Goal: Task Accomplishment & Management: Complete application form

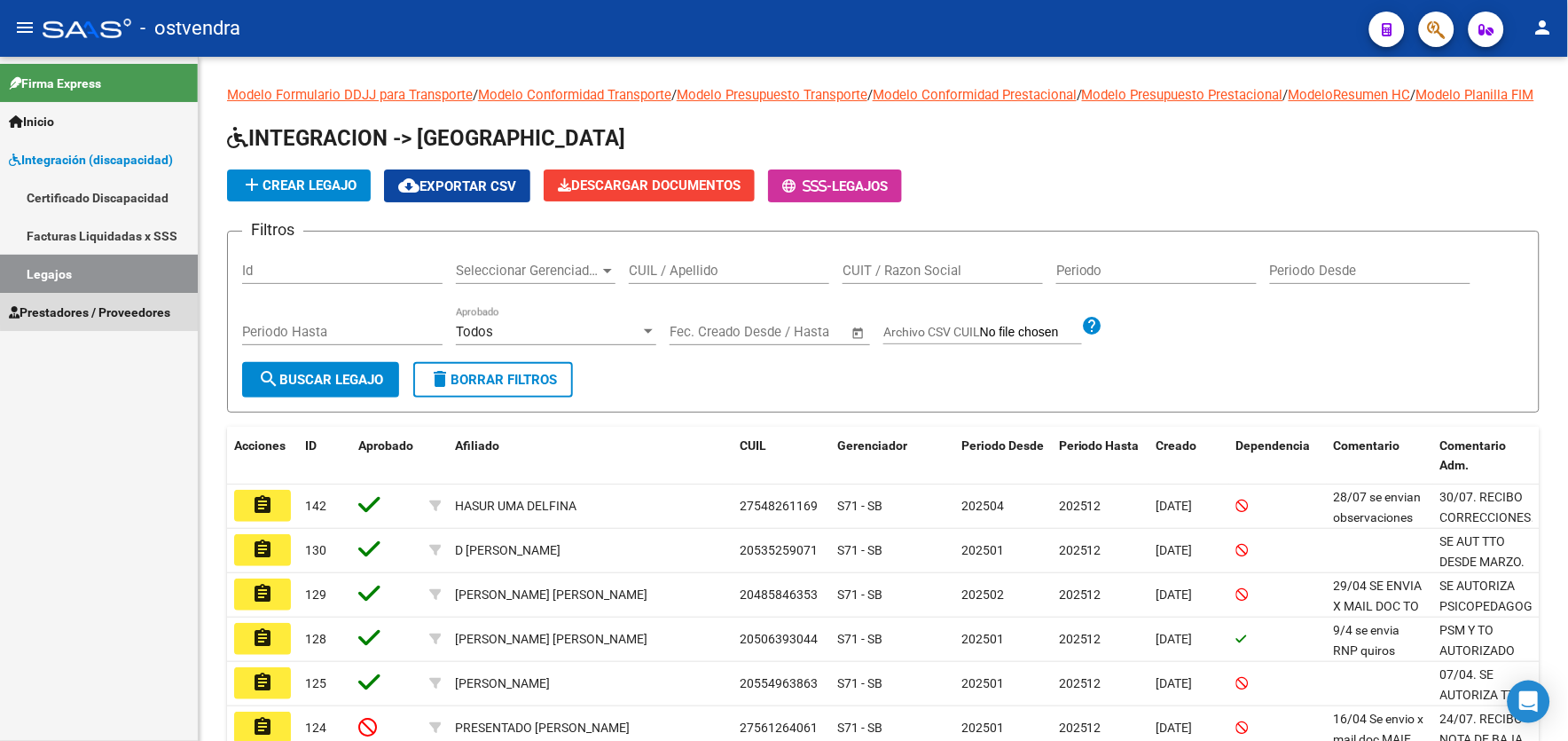
click at [139, 304] on span "Prestadores / Proveedores" at bounding box center [90, 311] width 162 height 19
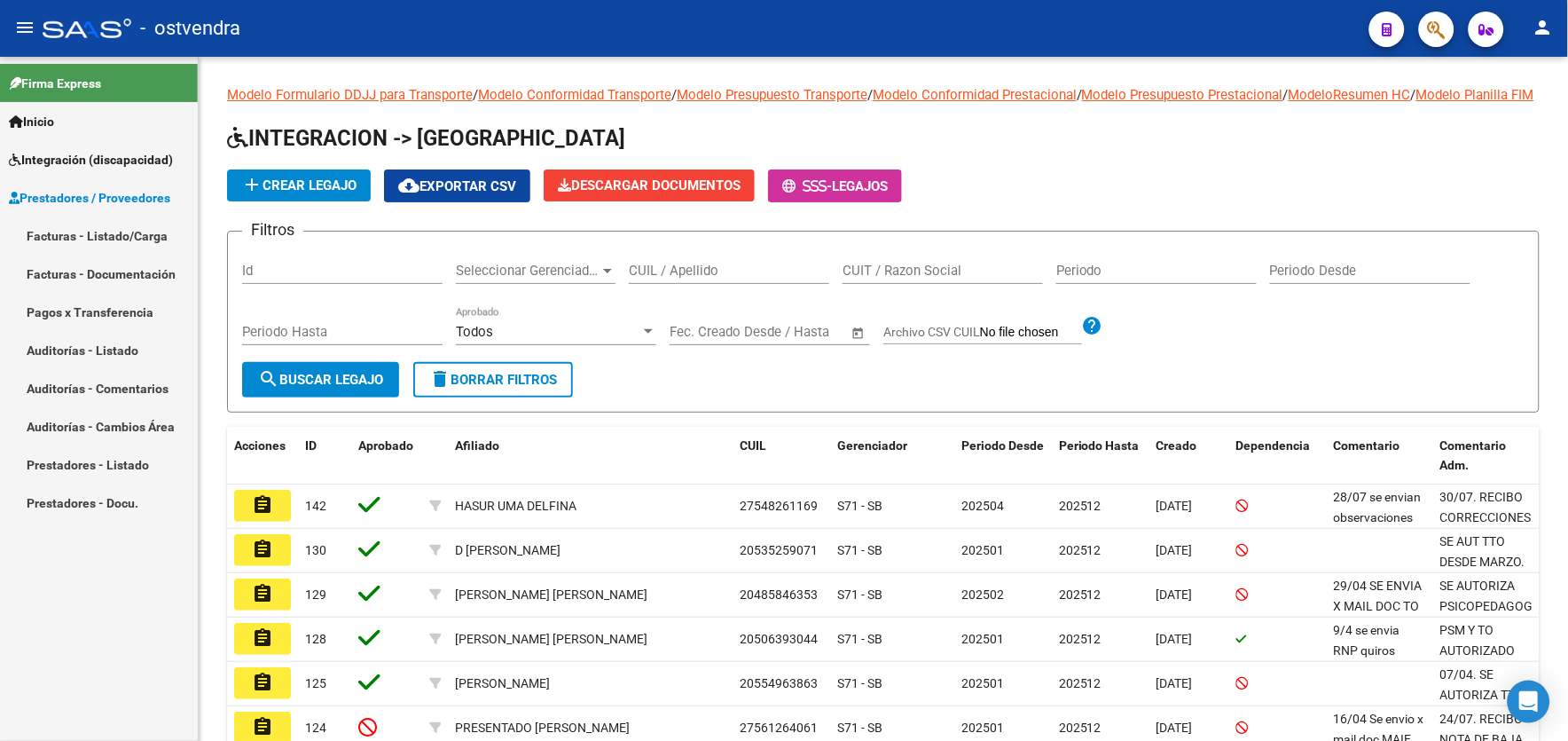
click at [166, 238] on link "Facturas - Listado/Carga" at bounding box center [98, 236] width 197 height 39
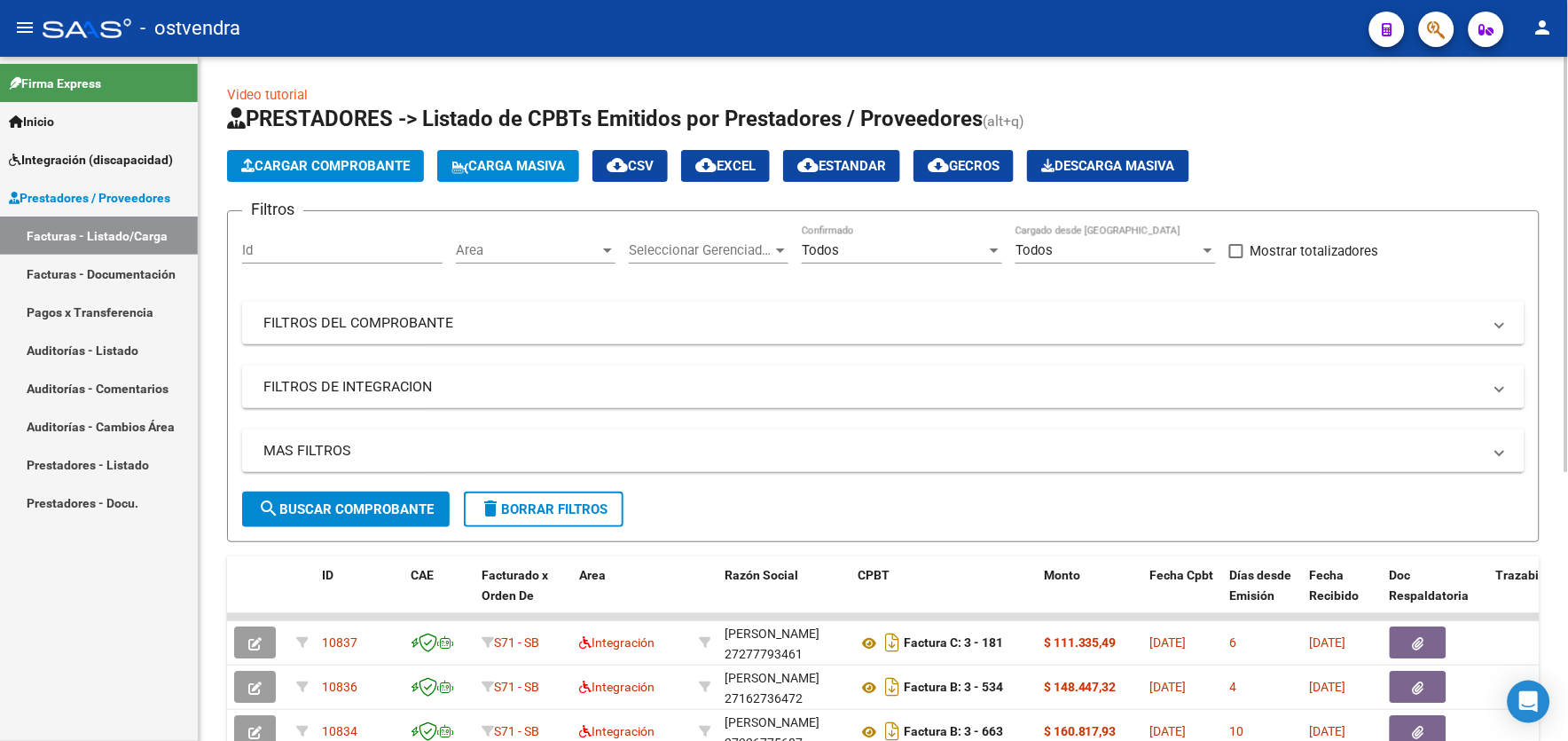
click at [901, 254] on div "Todos" at bounding box center [893, 250] width 185 height 16
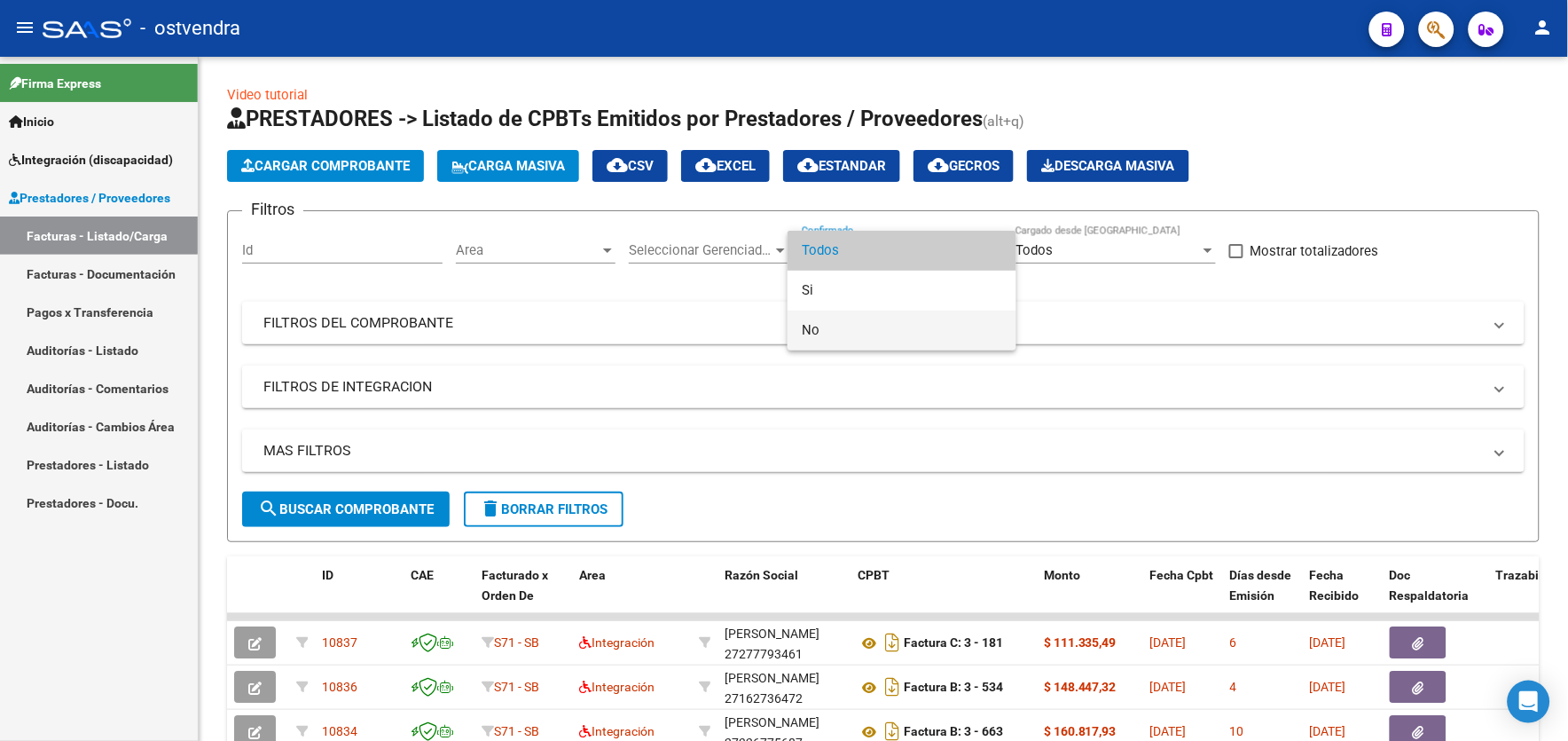
click at [866, 334] on span "No" at bounding box center [902, 330] width 200 height 39
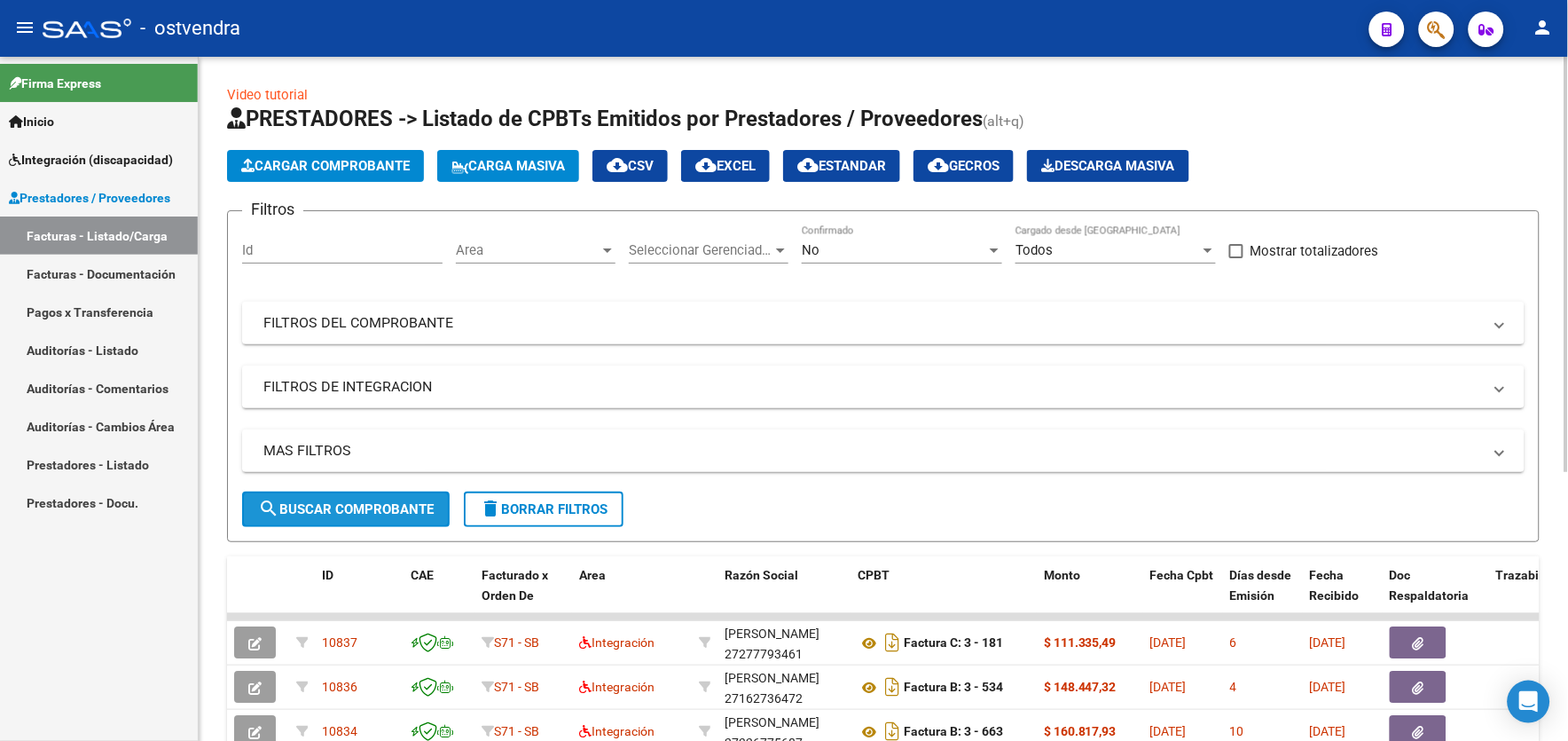
click at [387, 515] on span "search Buscar Comprobante" at bounding box center [345, 509] width 175 height 16
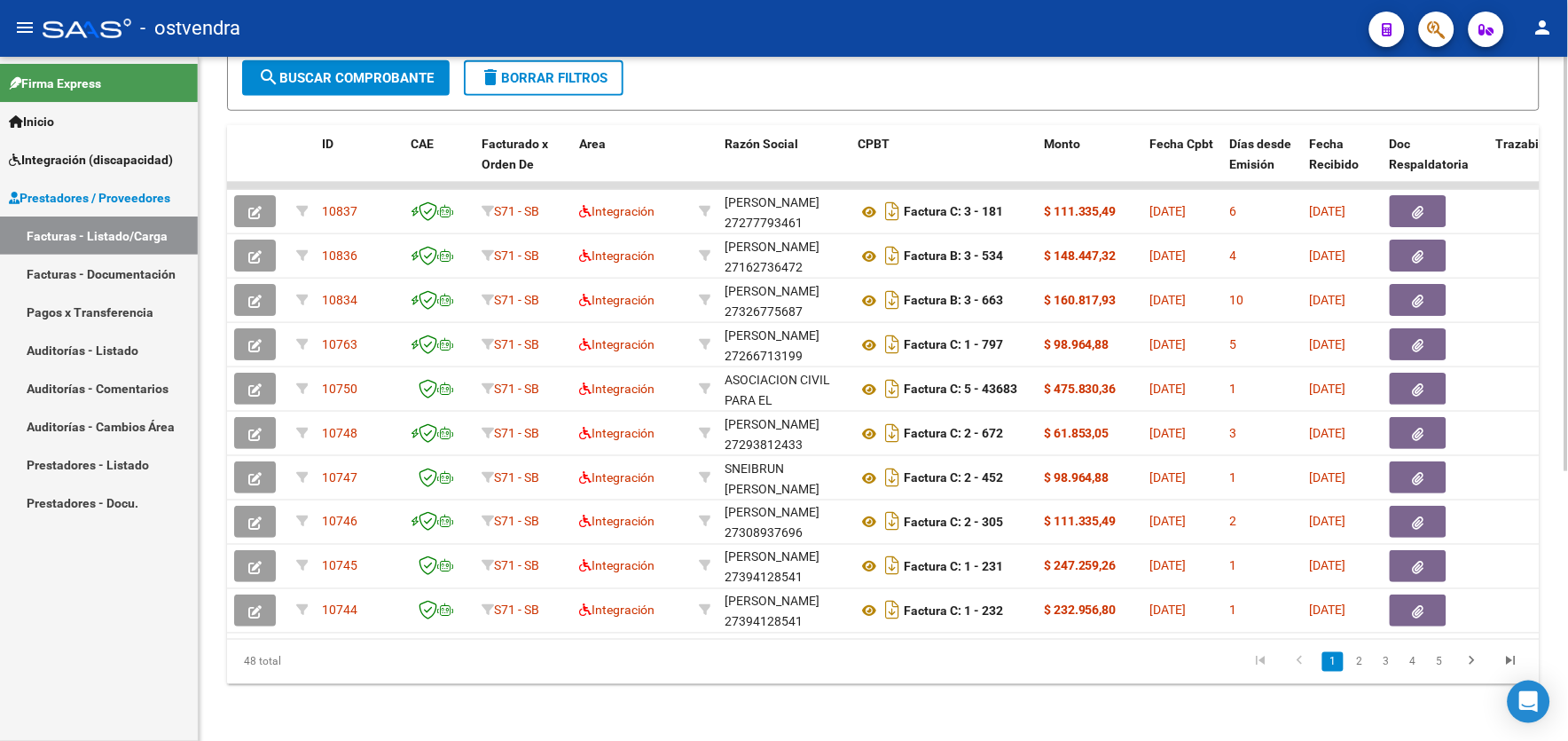
click at [1567, 643] on html "menu - ostvendra person Firma Express Inicio Instructivos Contacto OS Integraci…" at bounding box center [784, 370] width 1568 height 741
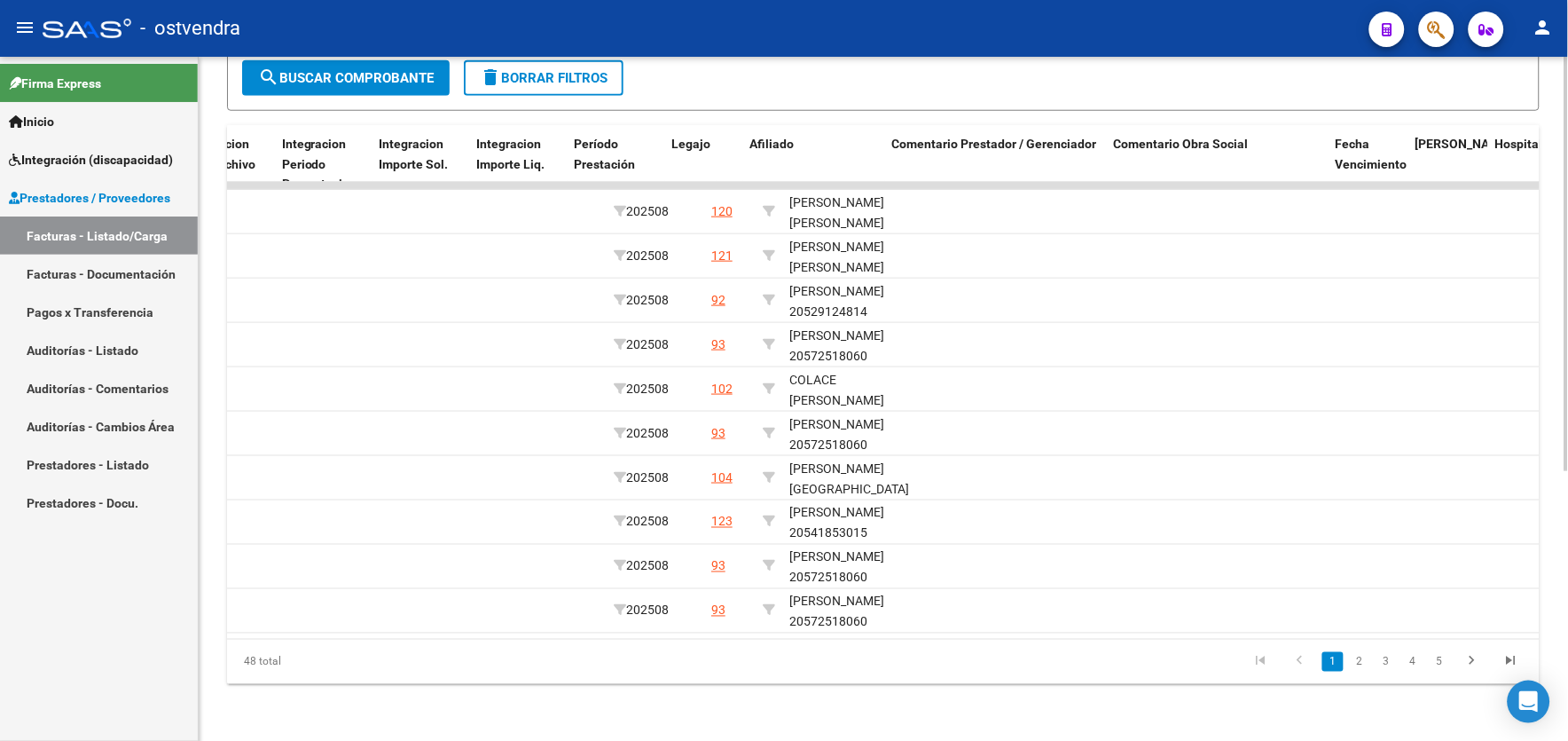
scroll to position [0, 2207]
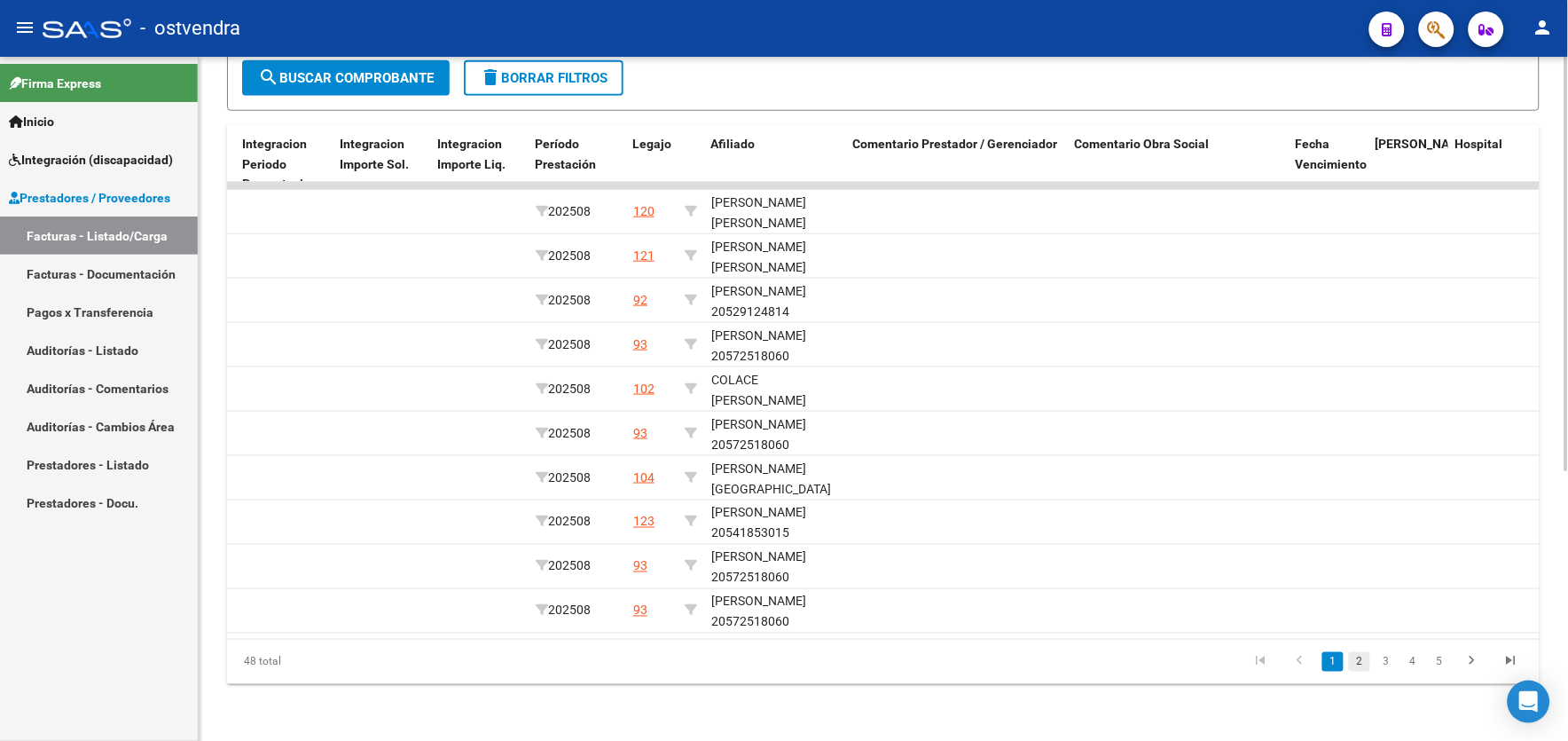
click at [1369, 659] on link "2" at bounding box center [1360, 661] width 21 height 19
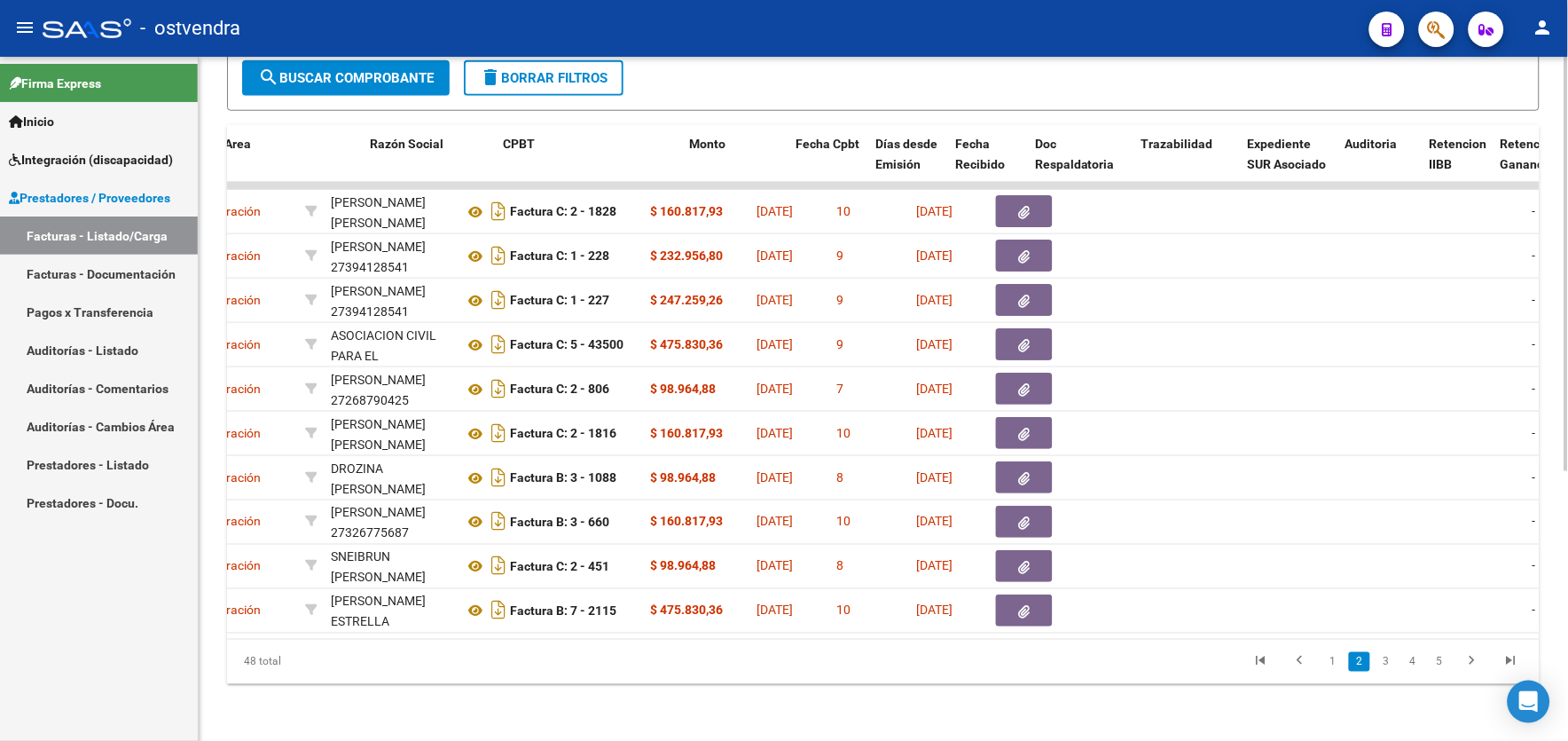
scroll to position [0, 354]
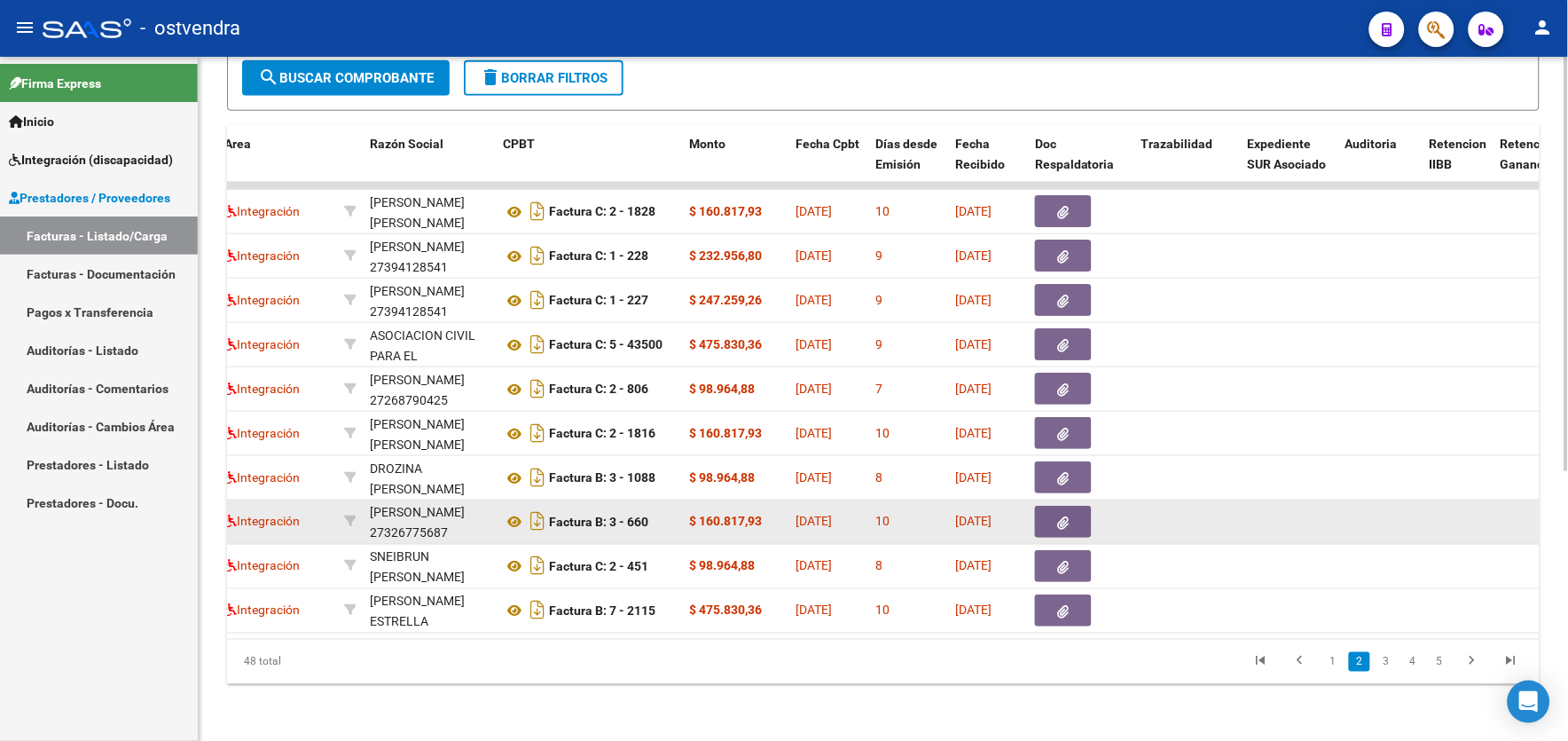
click at [1328, 521] on datatable-body-cell at bounding box center [1290, 522] width 97 height 43
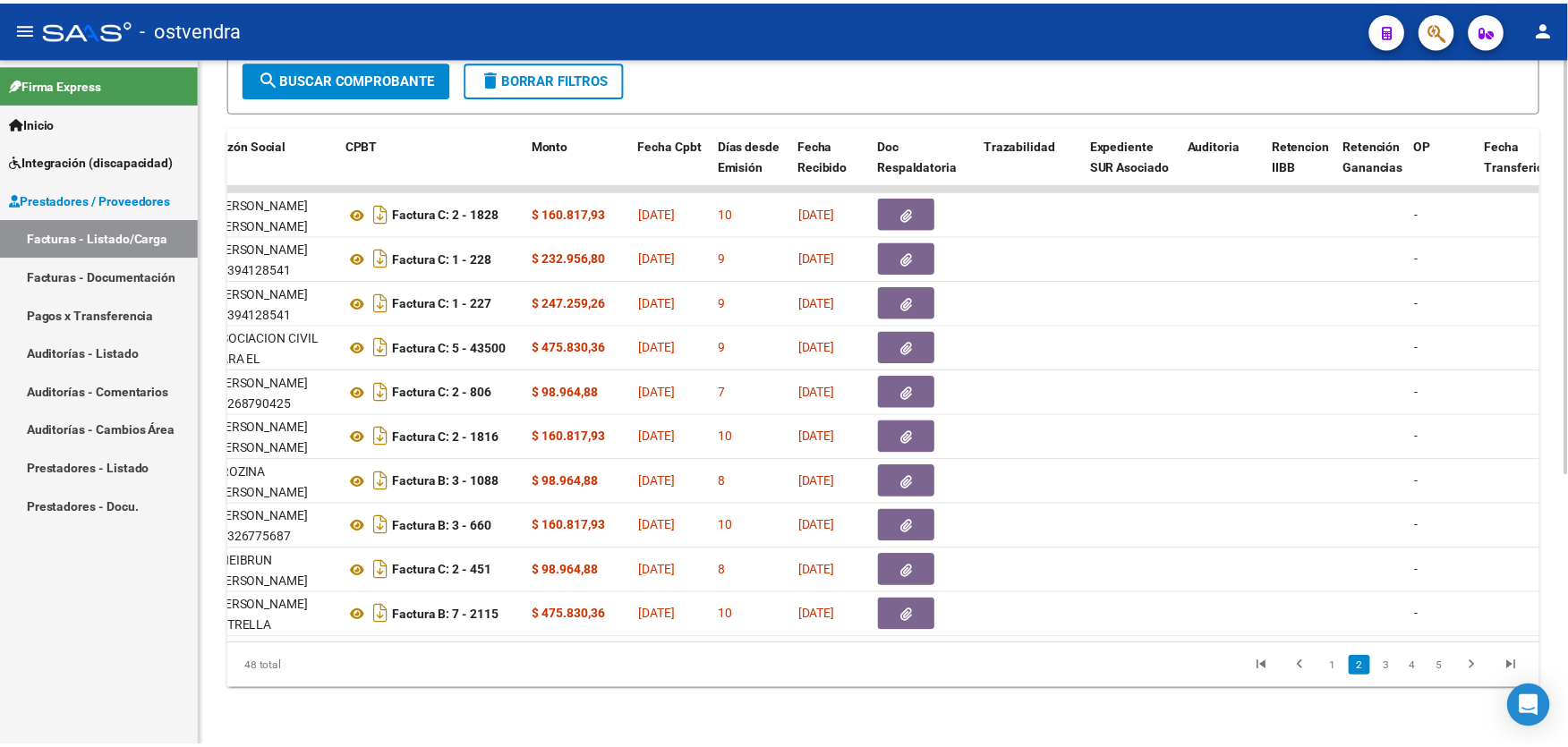
scroll to position [0, 0]
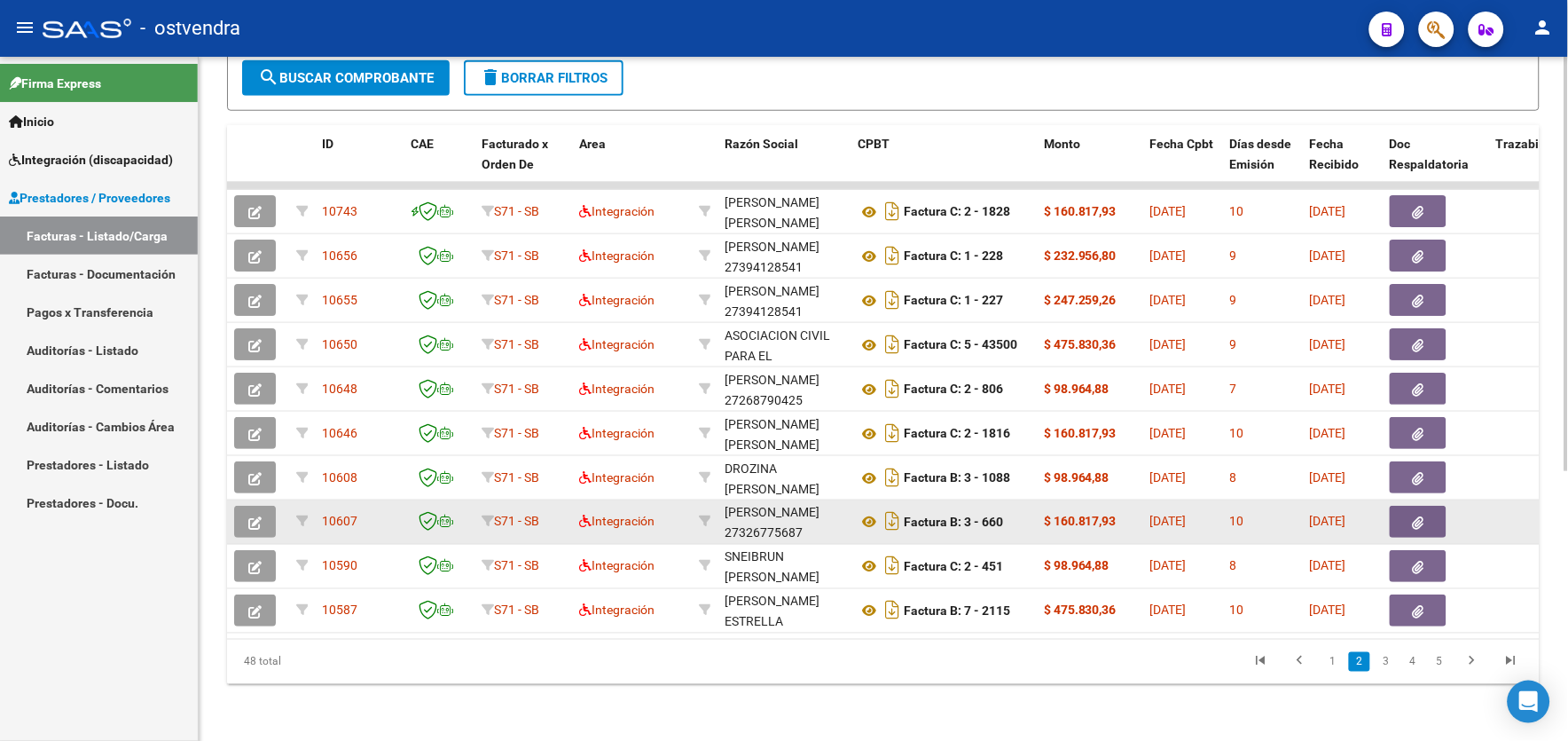
click at [262, 507] on button "button" at bounding box center [254, 522] width 41 height 32
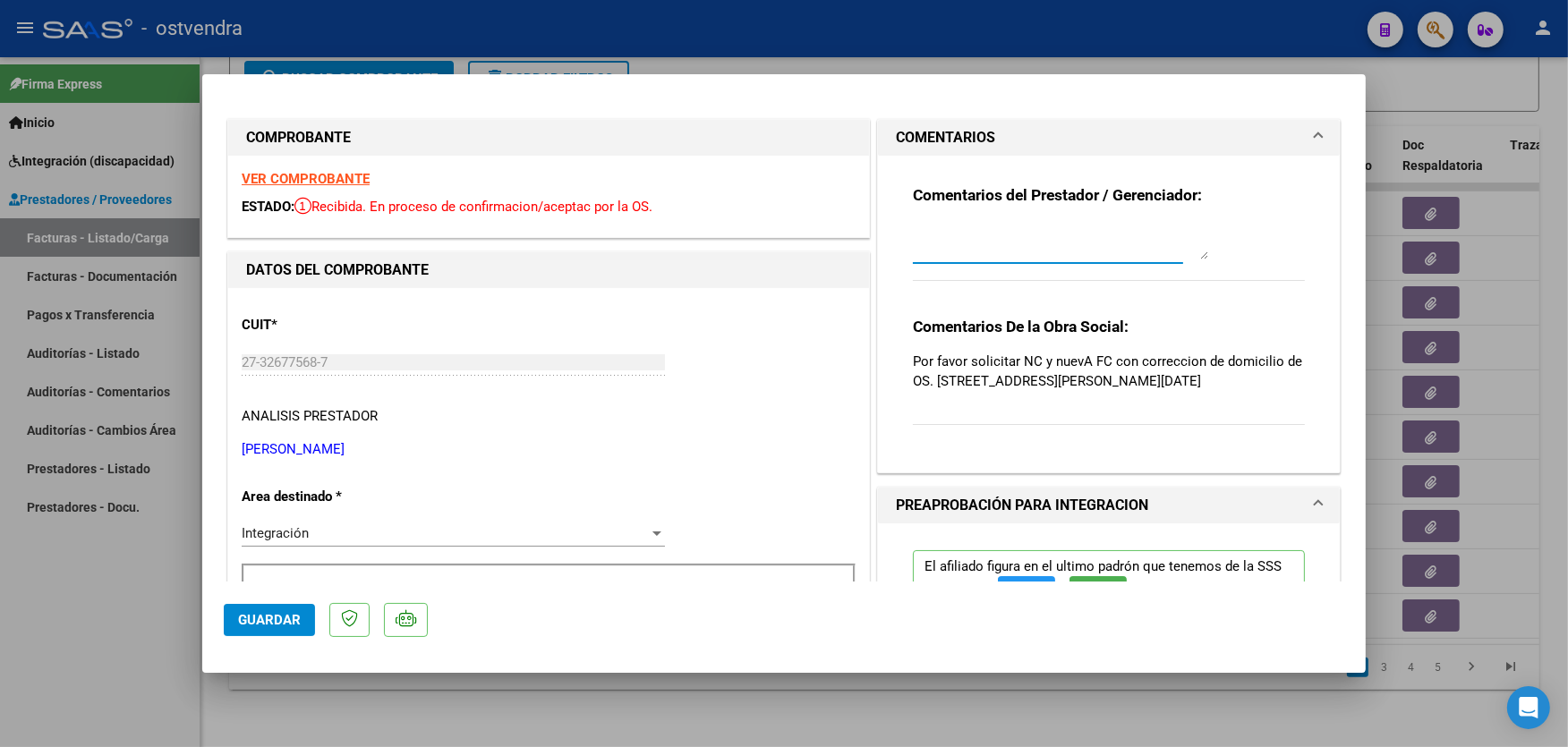
click at [1041, 255] on textarea at bounding box center [1060, 242] width 295 height 36
type textarea "11/09 se carga NC"
click at [280, 614] on span "Guardar" at bounding box center [270, 619] width 63 height 16
click at [1054, 31] on div at bounding box center [784, 373] width 1568 height 747
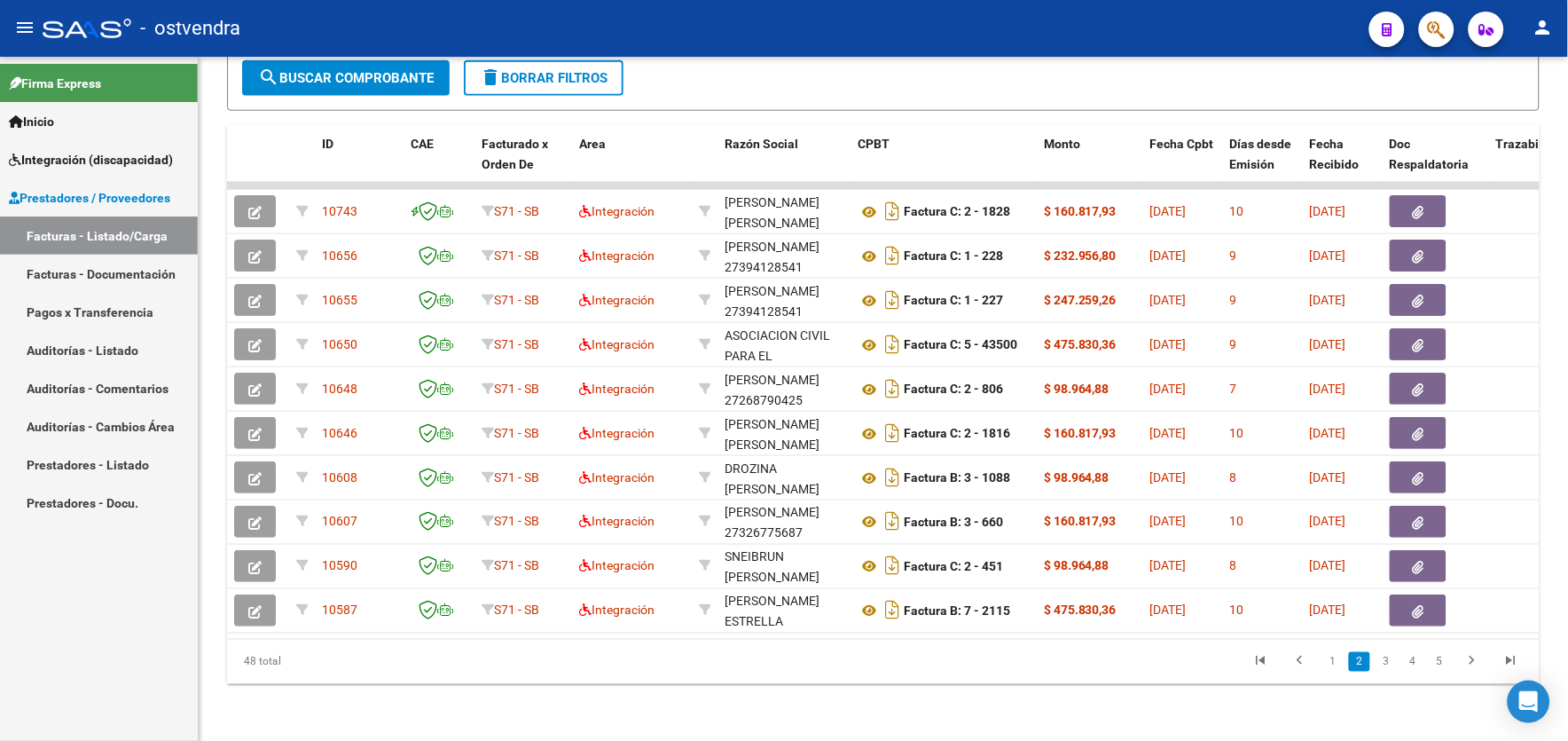
click at [1045, 30] on div "- ostvendra" at bounding box center [699, 28] width 1313 height 39
click at [528, 671] on datatable-pager "1 2 3 4 5" at bounding box center [1013, 661] width 1036 height 30
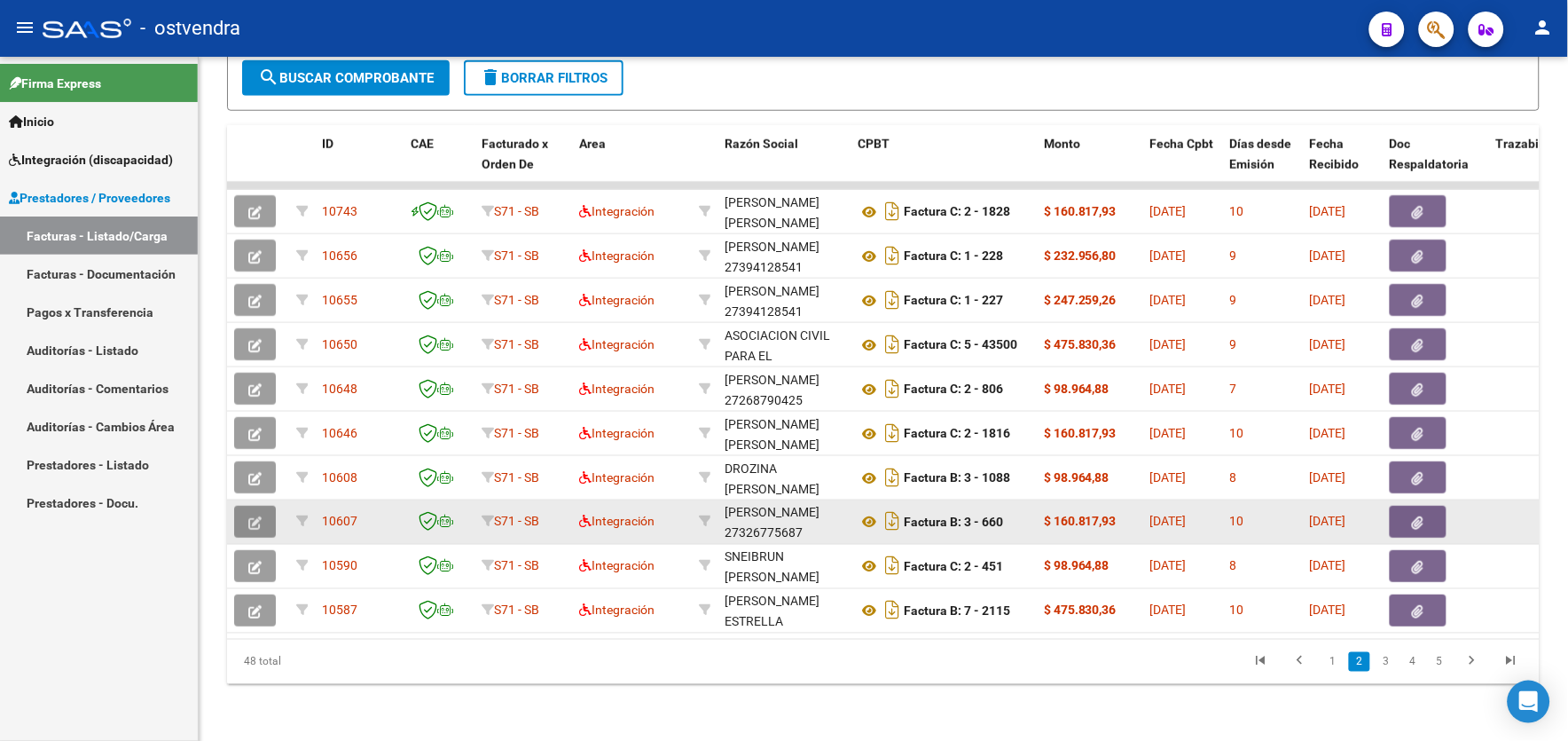
click at [264, 506] on button "button" at bounding box center [254, 522] width 41 height 32
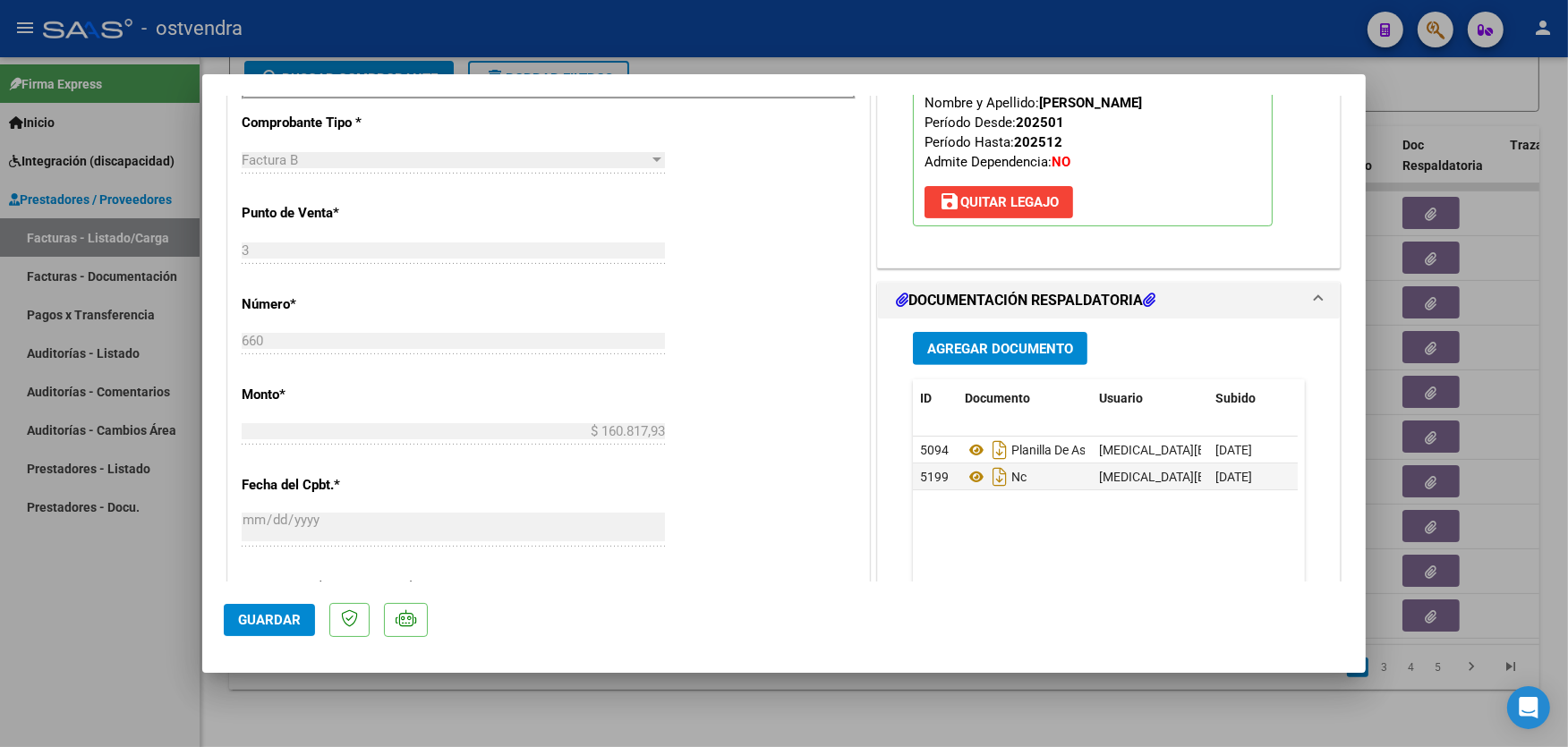
scroll to position [675, 0]
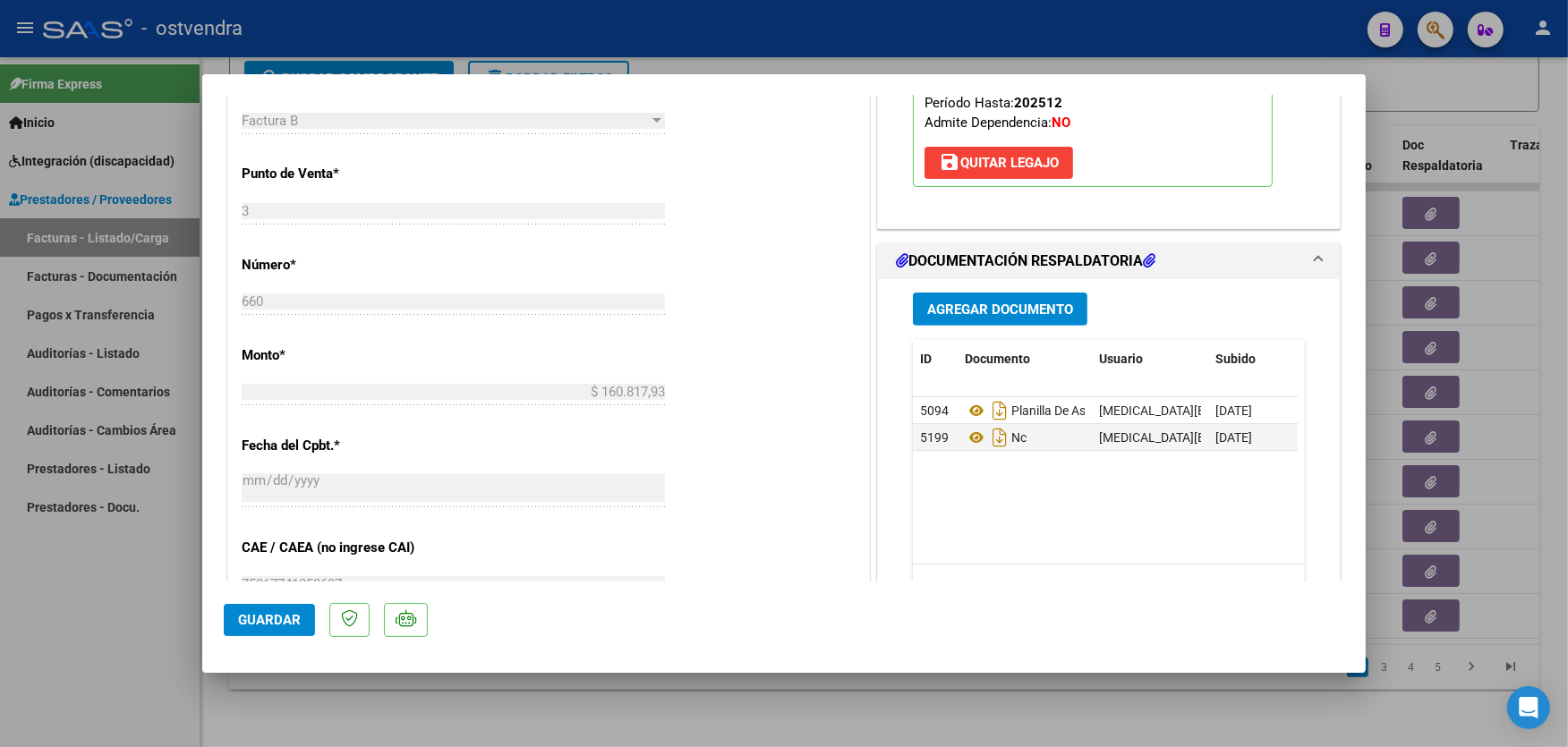
click at [1057, 56] on div at bounding box center [784, 373] width 1568 height 747
type input "$ 0,00"
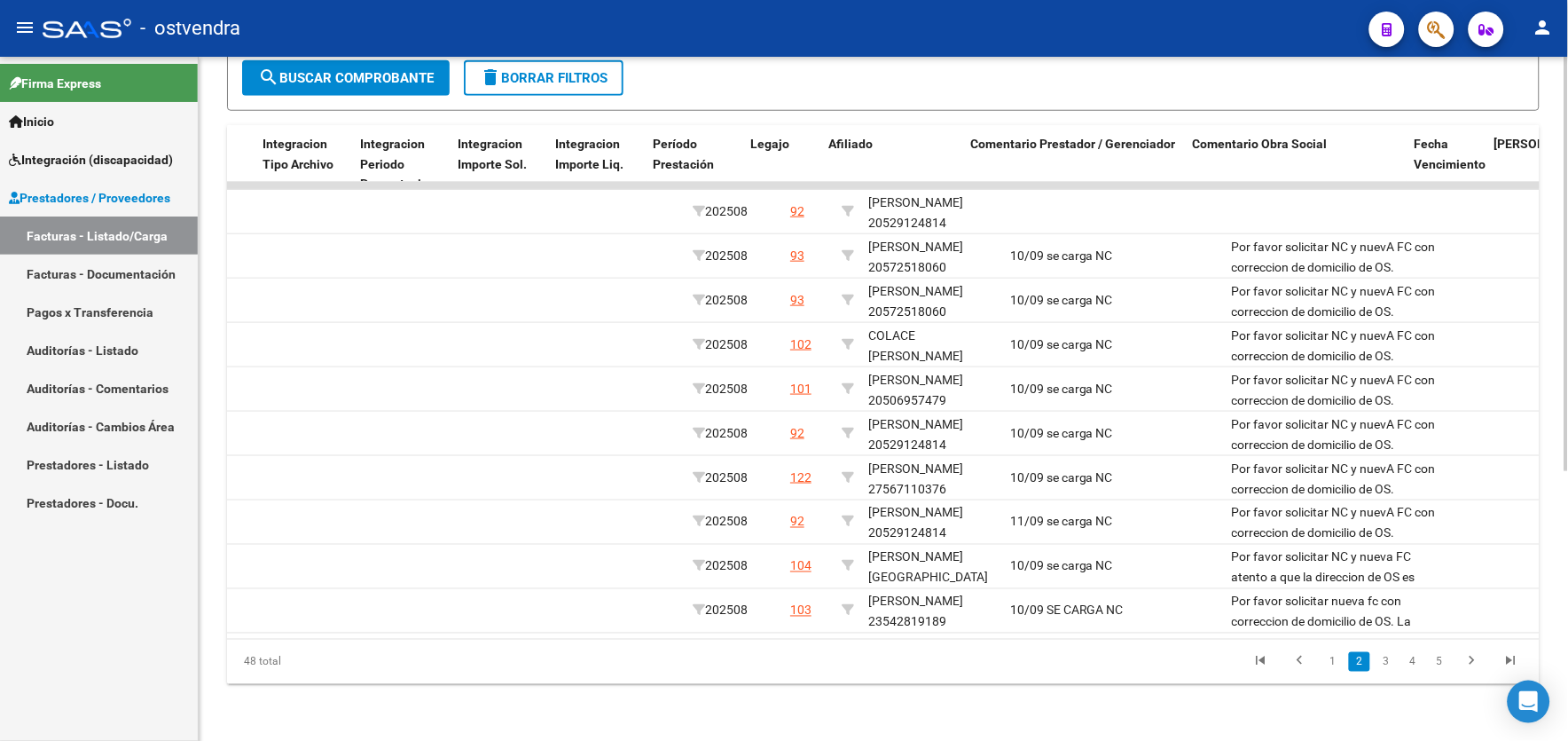
scroll to position [0, 2129]
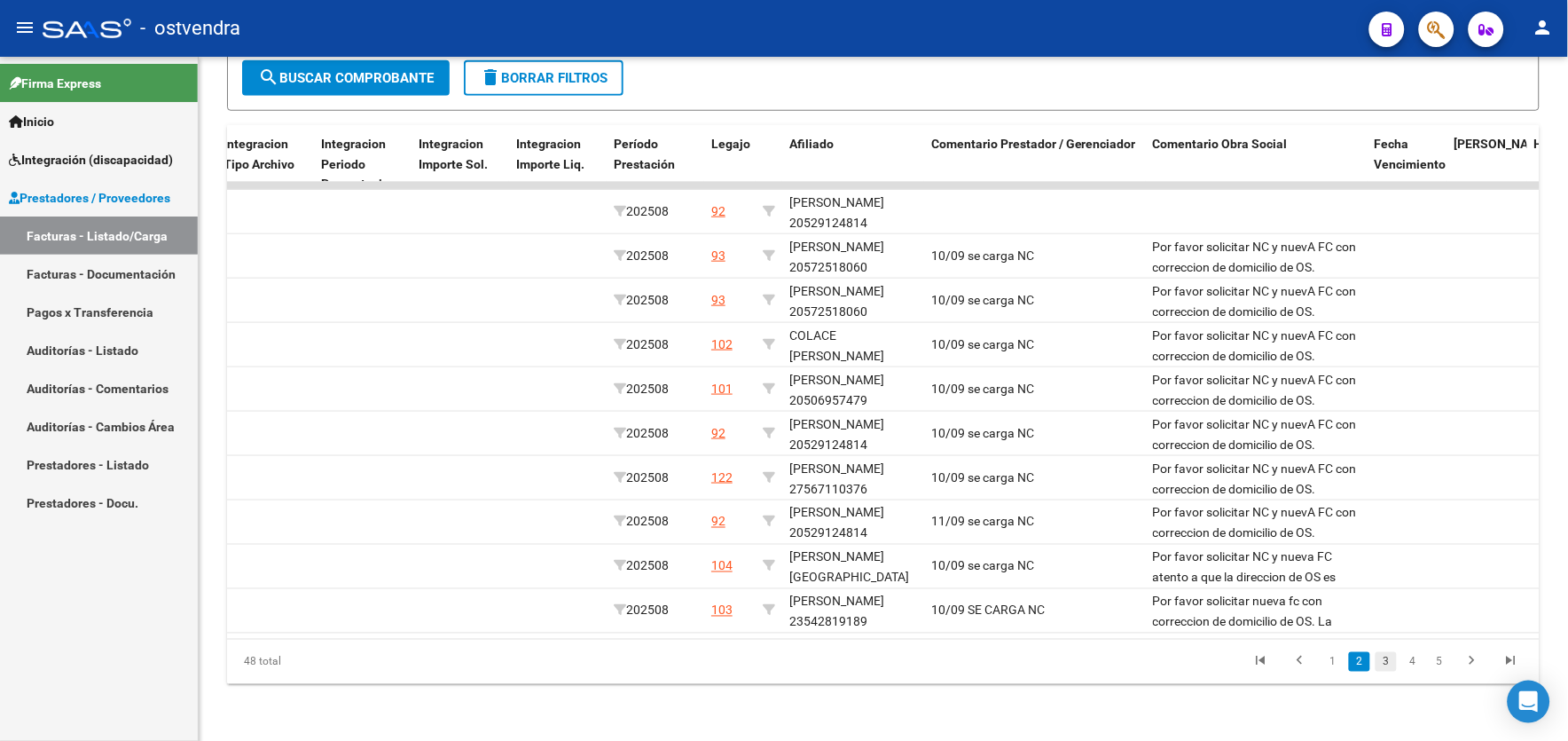
click at [1378, 666] on link "3" at bounding box center [1386, 661] width 21 height 19
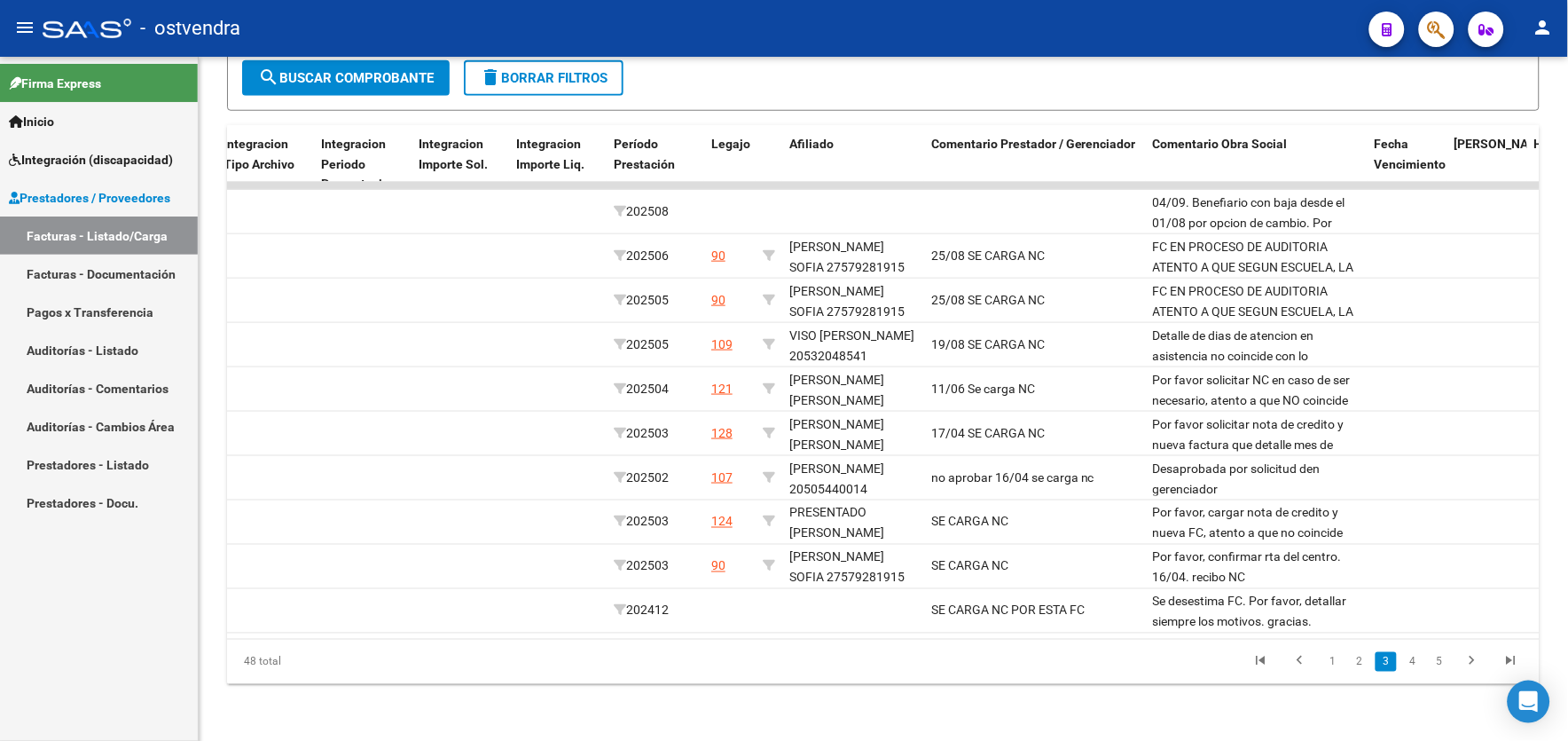
scroll to position [445, 0]
click at [1361, 662] on link "2" at bounding box center [1360, 661] width 21 height 19
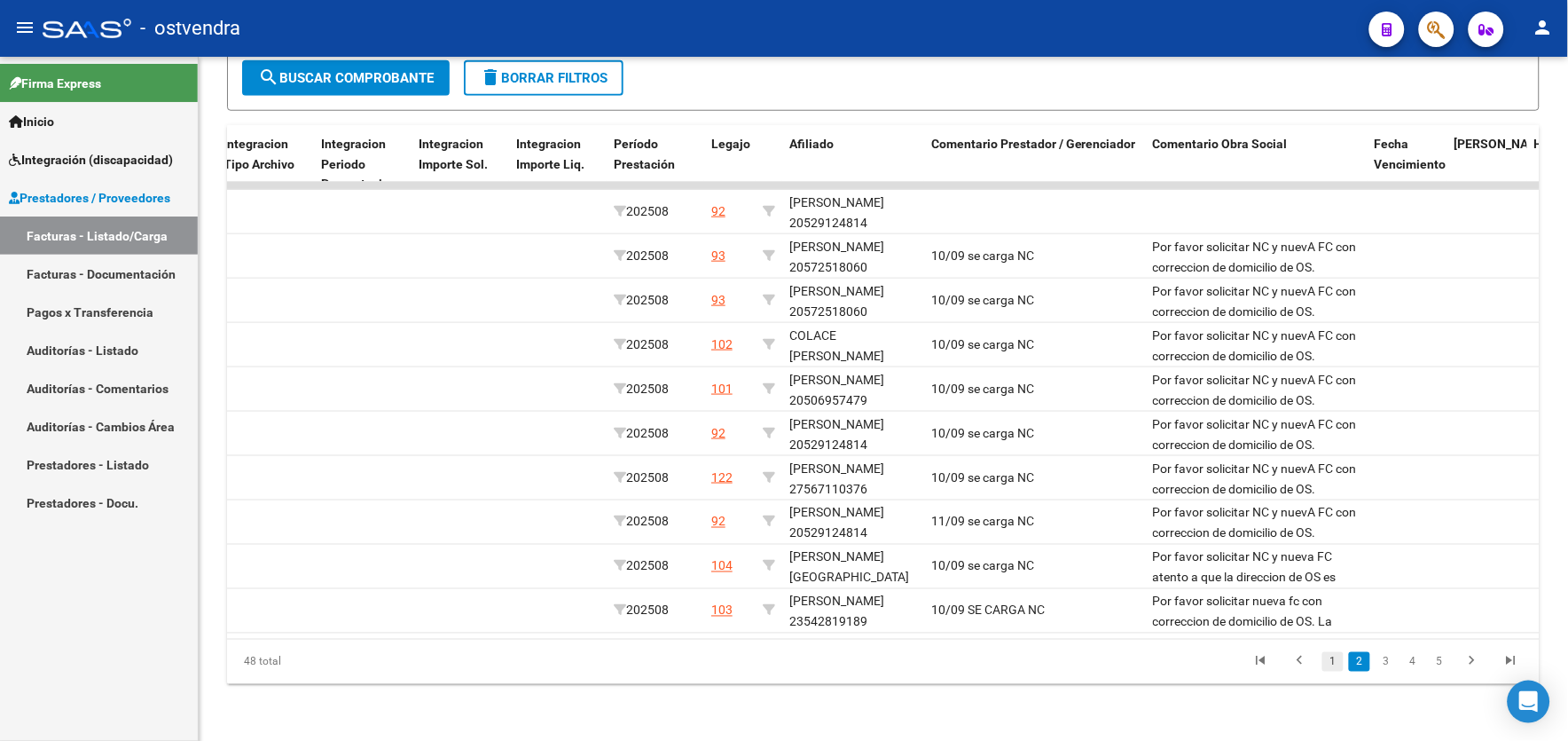
click at [1331, 668] on link "1" at bounding box center [1333, 661] width 21 height 19
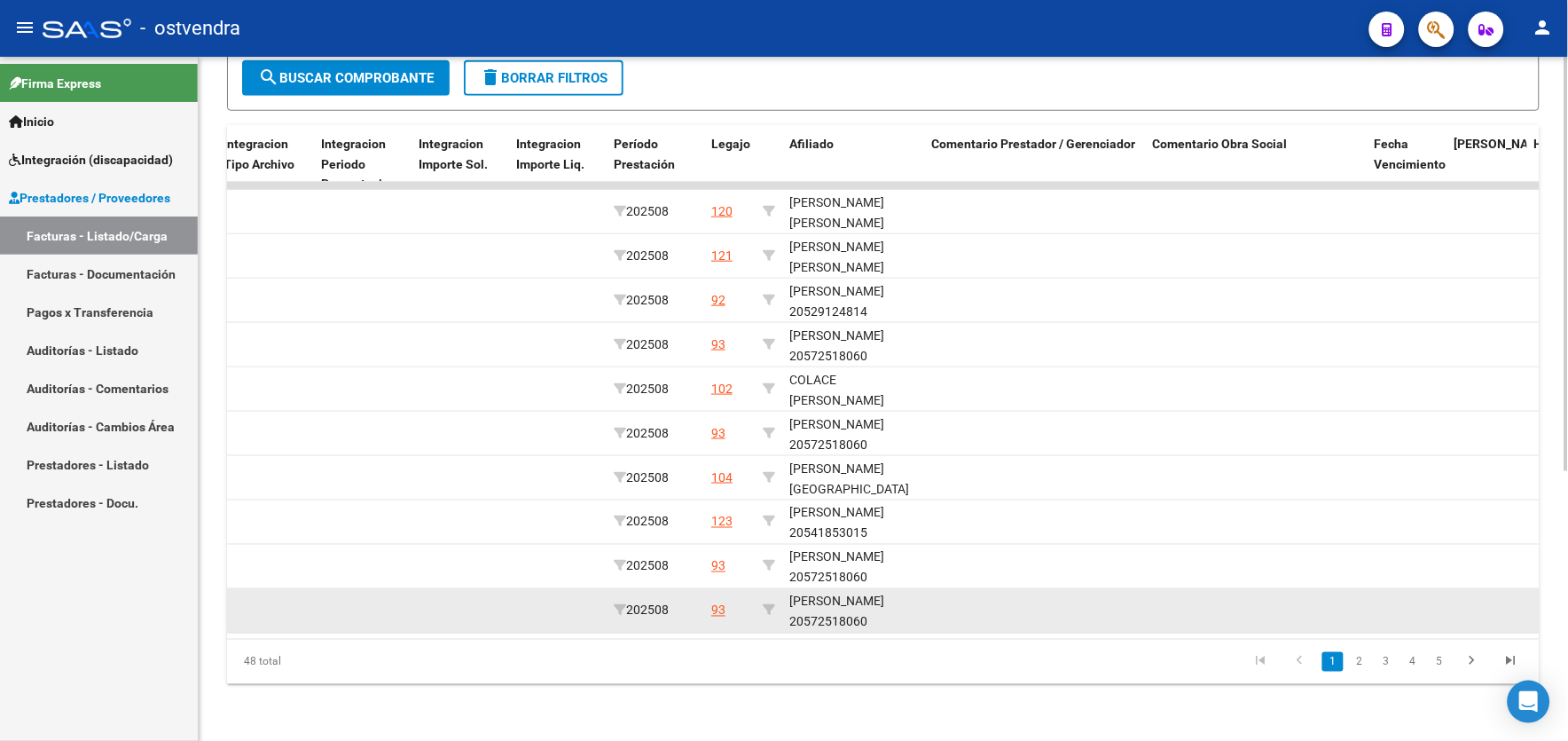
click at [409, 616] on datatable-body-cell at bounding box center [363, 611] width 97 height 43
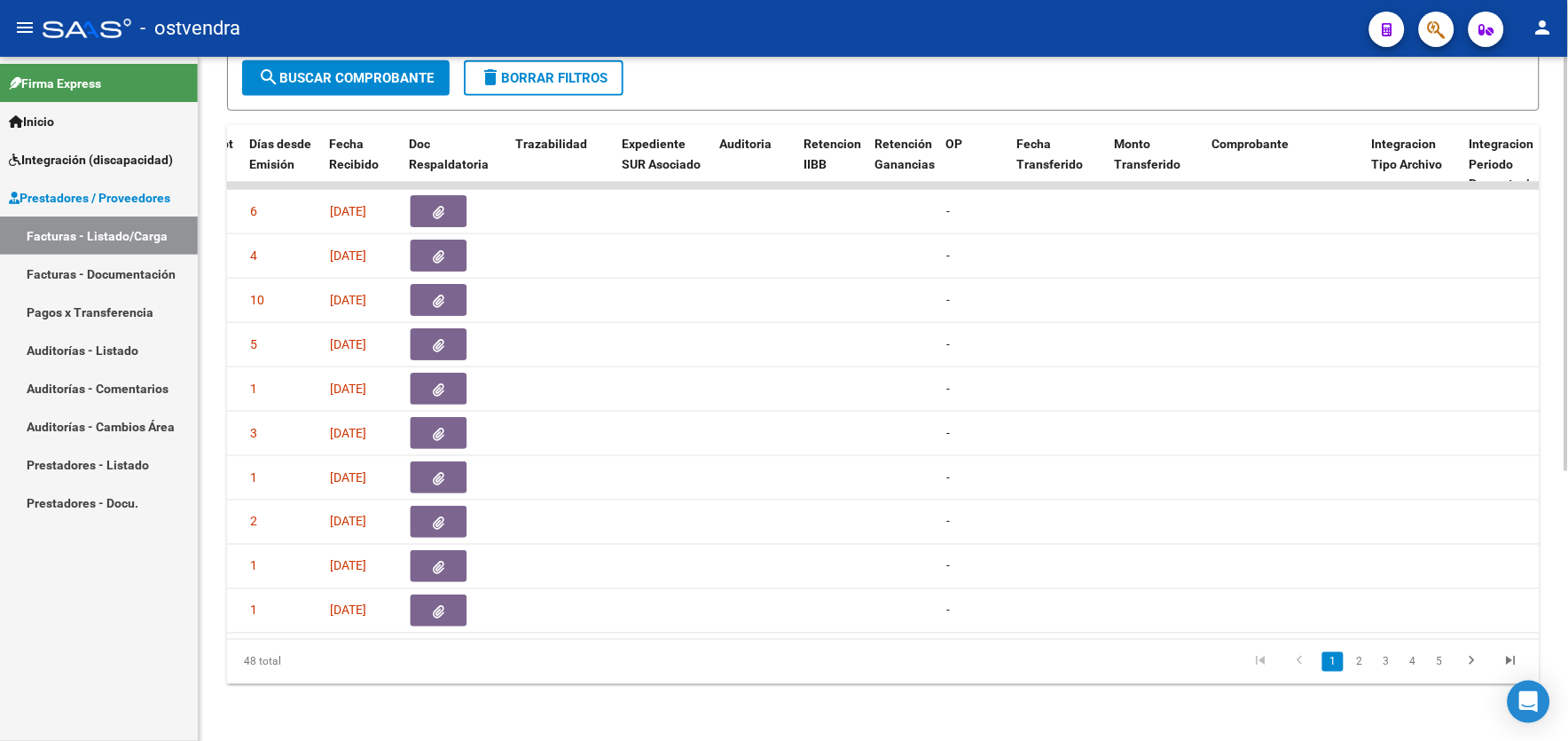
scroll to position [0, 0]
